Goal: Information Seeking & Learning: Learn about a topic

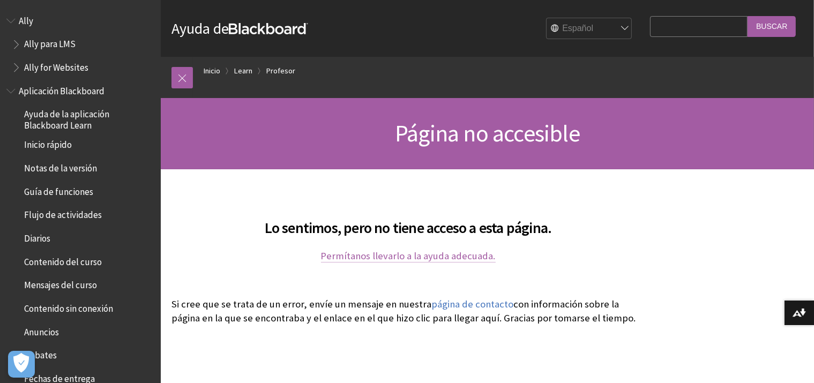
click at [442, 256] on link "Permítanos llevarlo a la ayuda adecuada." at bounding box center [408, 256] width 175 height 13
click at [353, 257] on link "Permítanos llevarlo a la ayuda adecuada." at bounding box center [408, 256] width 175 height 13
